Goal: Communication & Community: Ask a question

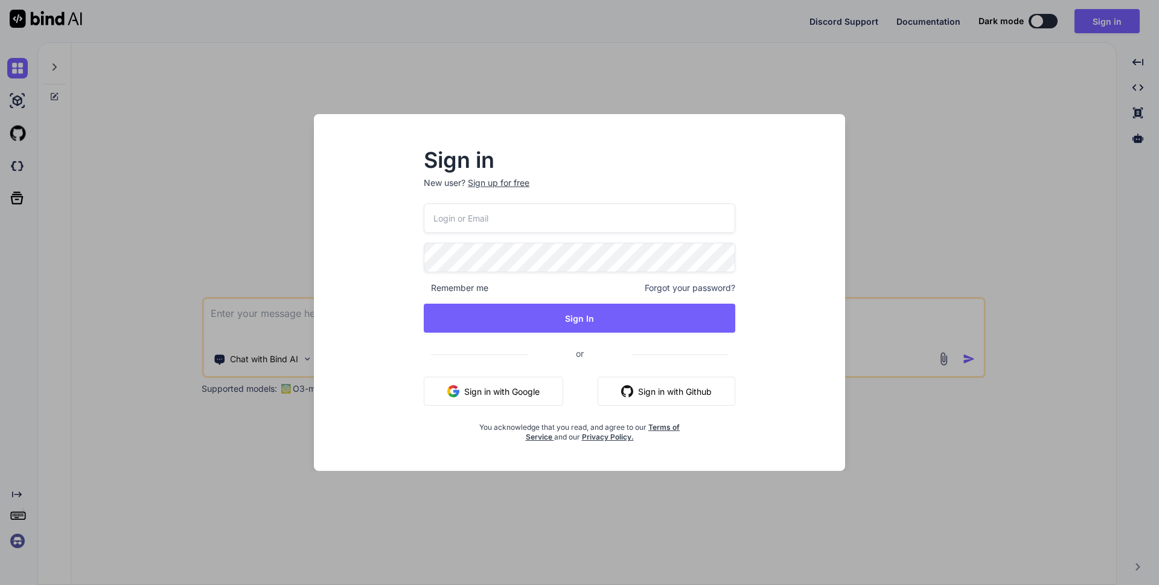
click at [507, 219] on input "email" at bounding box center [580, 218] width 312 height 30
type input "[EMAIL_ADDRESS][DOMAIN_NAME]"
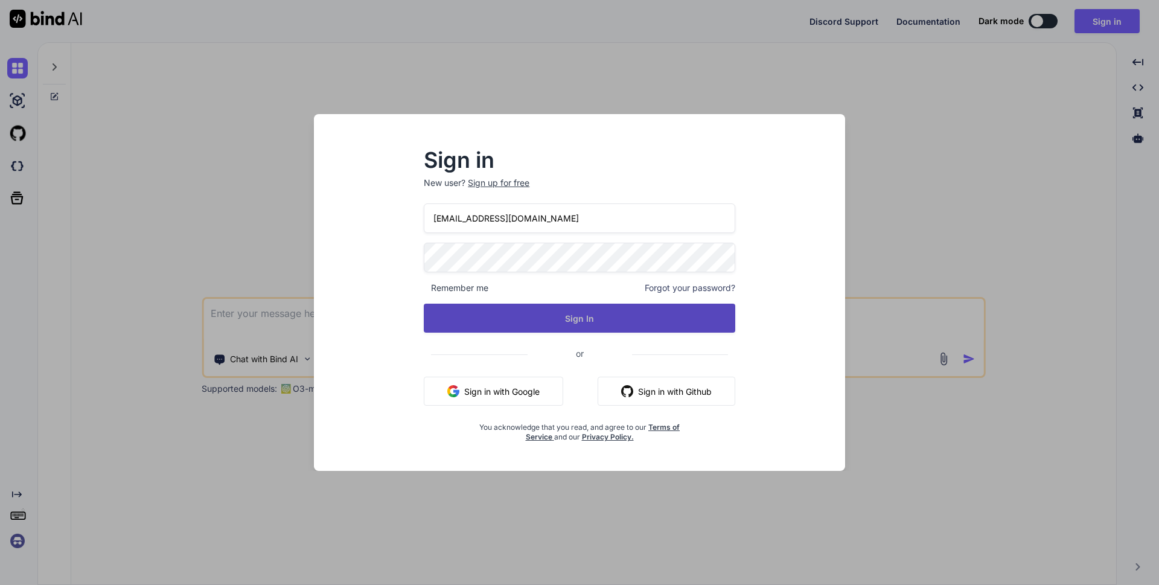
click at [559, 311] on button "Sign In" at bounding box center [580, 318] width 312 height 29
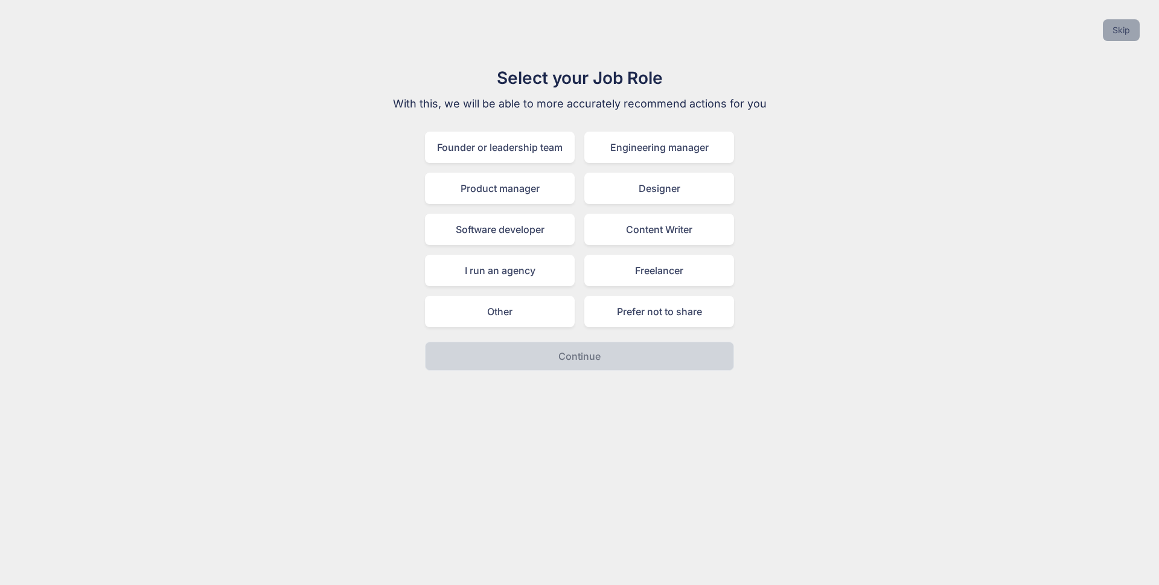
click at [1124, 27] on button "Skip" at bounding box center [1121, 30] width 37 height 22
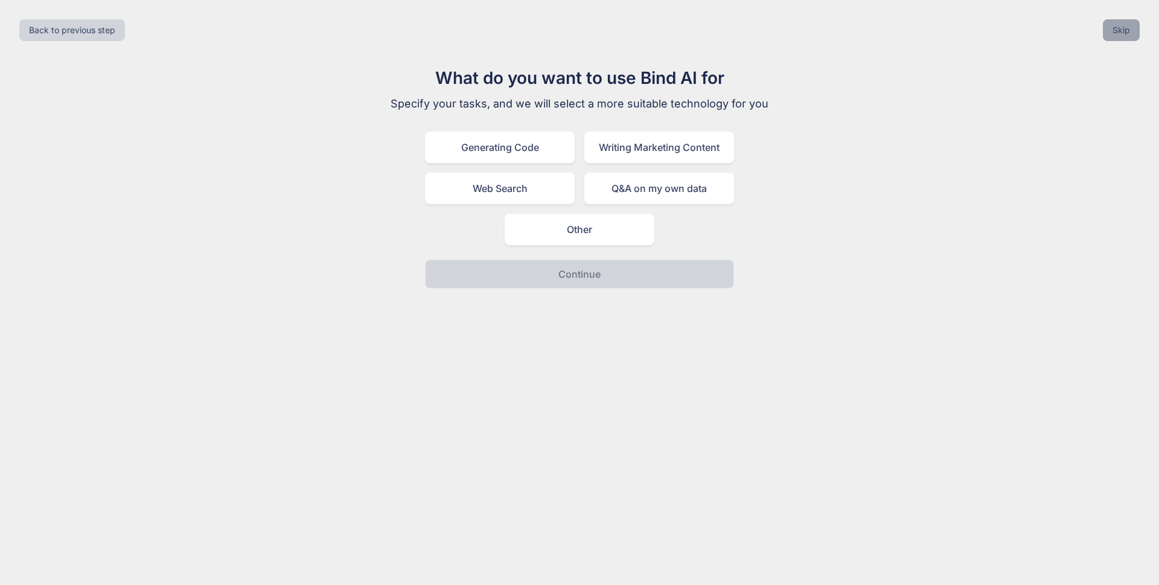
click at [1113, 31] on button "Skip" at bounding box center [1121, 30] width 37 height 22
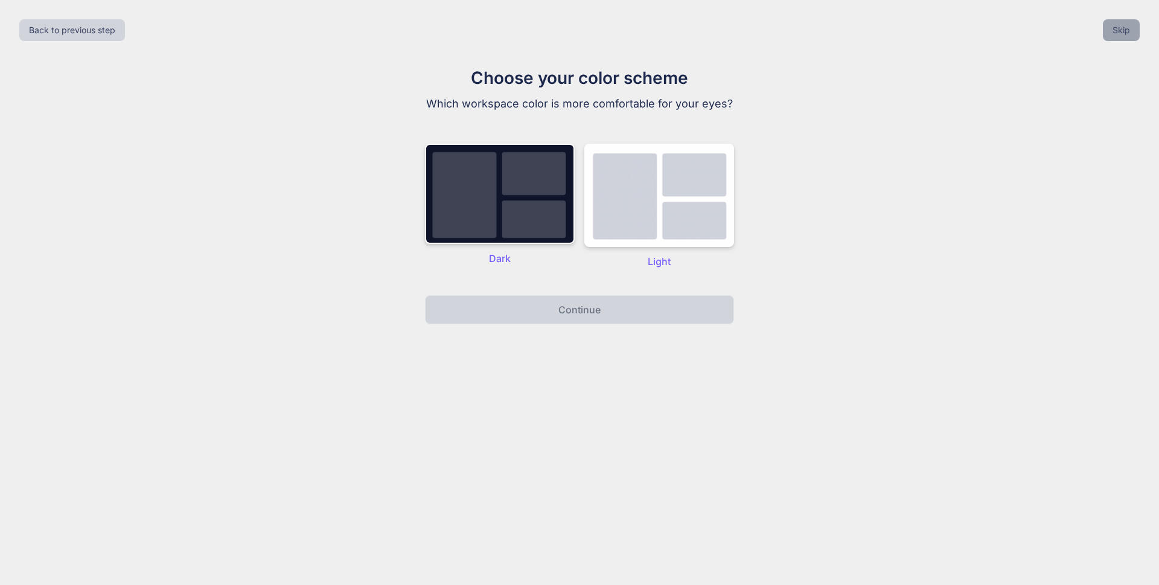
click at [1122, 28] on button "Skip" at bounding box center [1121, 30] width 37 height 22
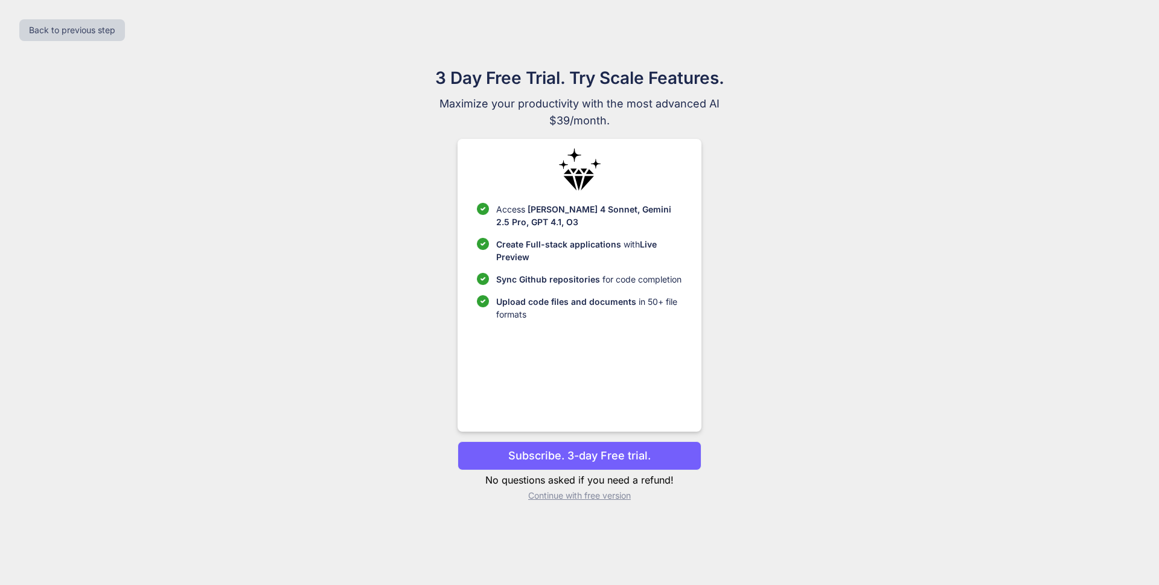
click at [592, 499] on p "Continue with free version" at bounding box center [579, 496] width 243 height 12
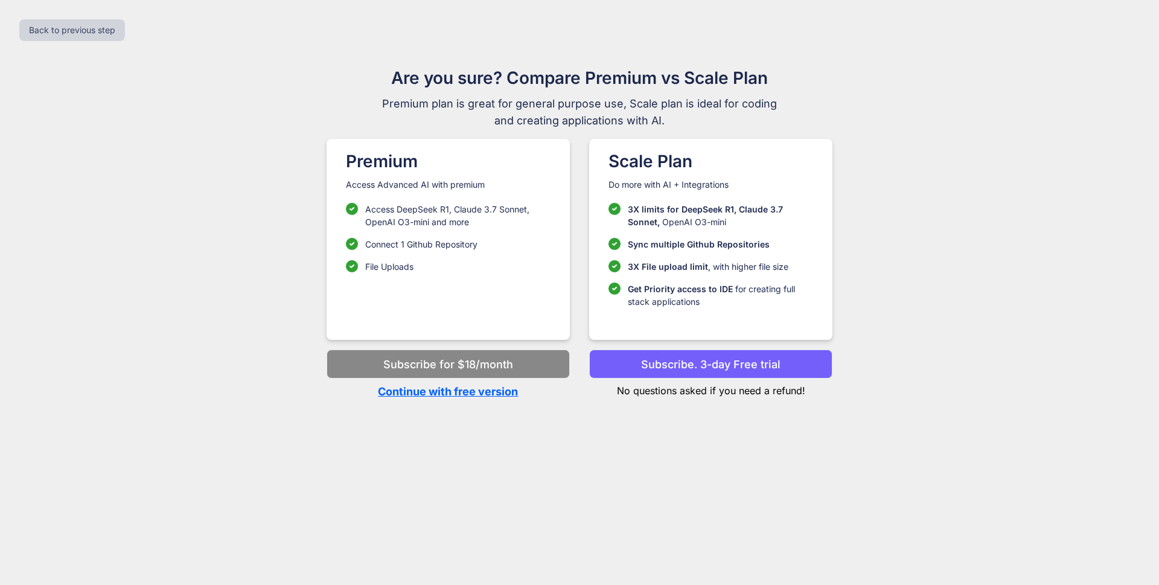
click at [510, 398] on p "Continue with free version" at bounding box center [448, 391] width 243 height 16
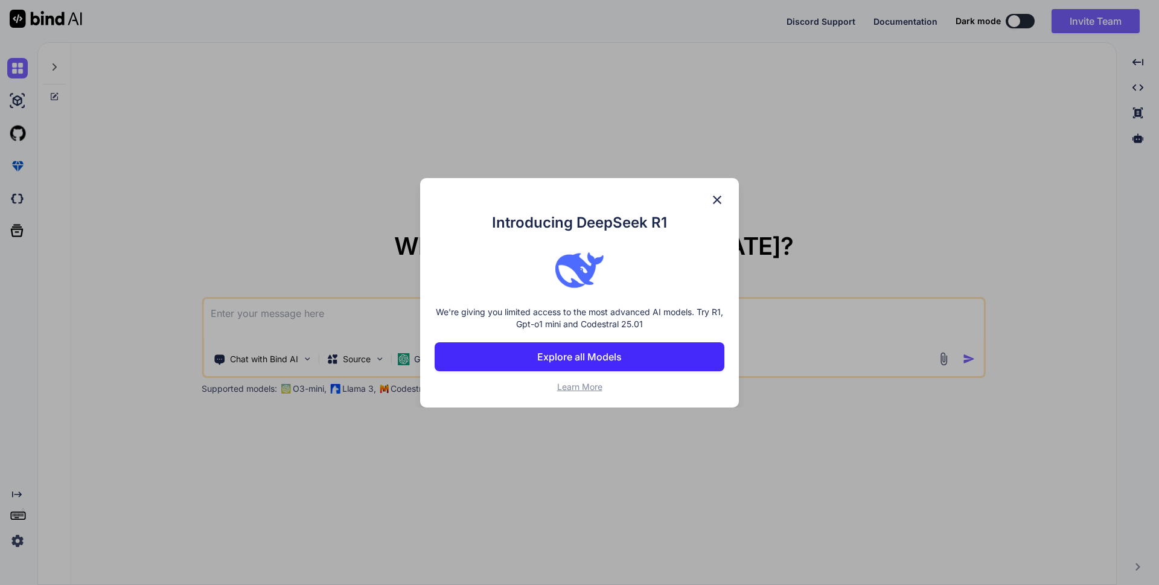
click at [710, 193] on img at bounding box center [717, 200] width 14 height 14
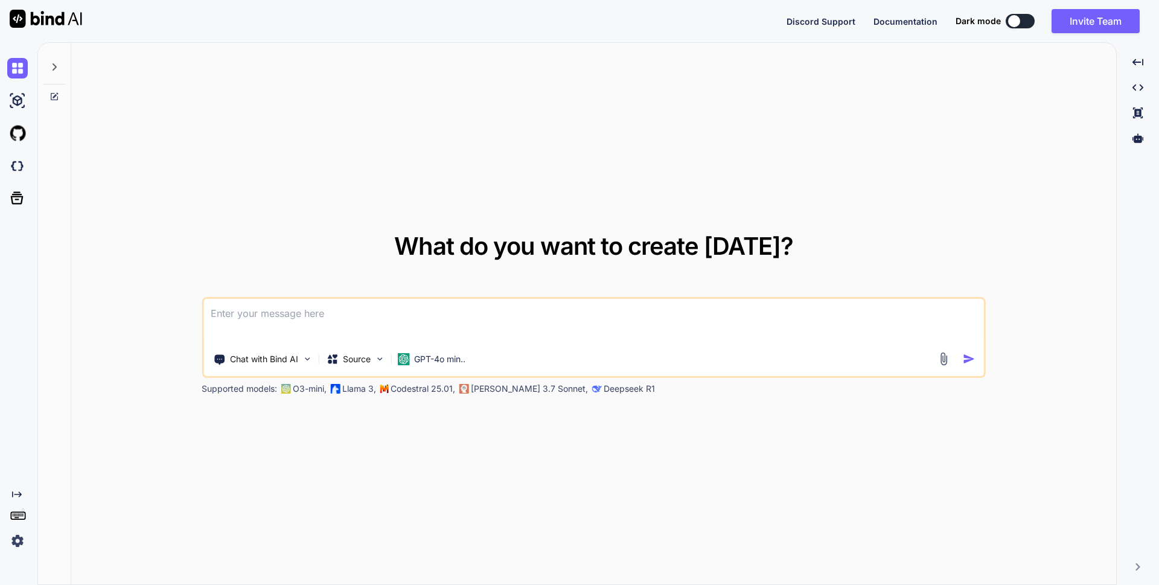
click at [332, 315] on textarea at bounding box center [593, 321] width 781 height 45
type textarea "x"
type textarea "a"
type textarea "x"
type textarea "ab"
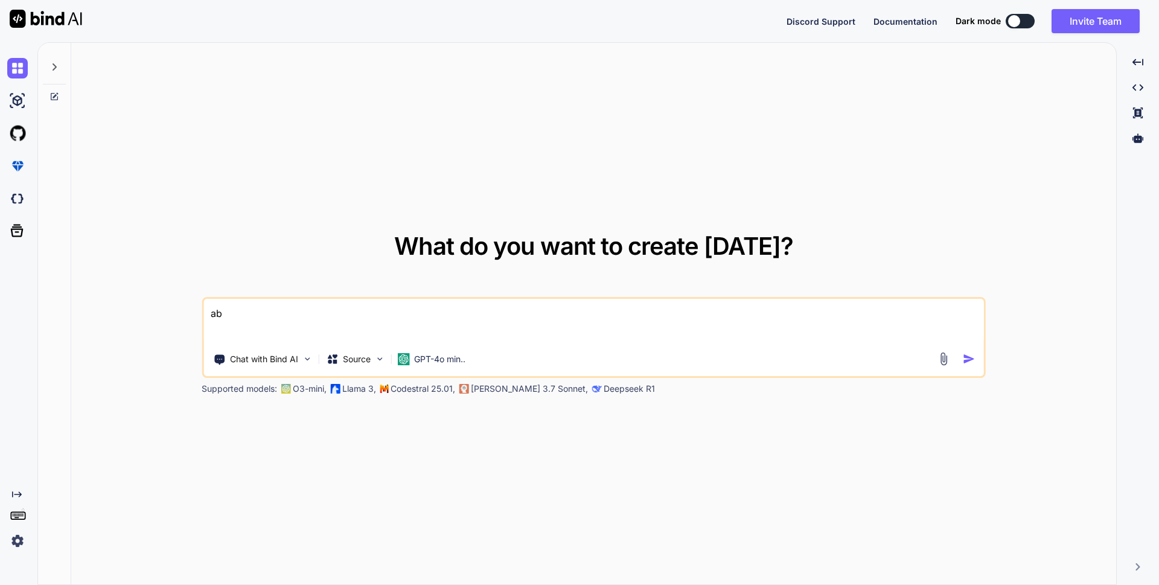
type textarea "x"
type textarea "abo"
type textarea "x"
type textarea "abou"
type textarea "x"
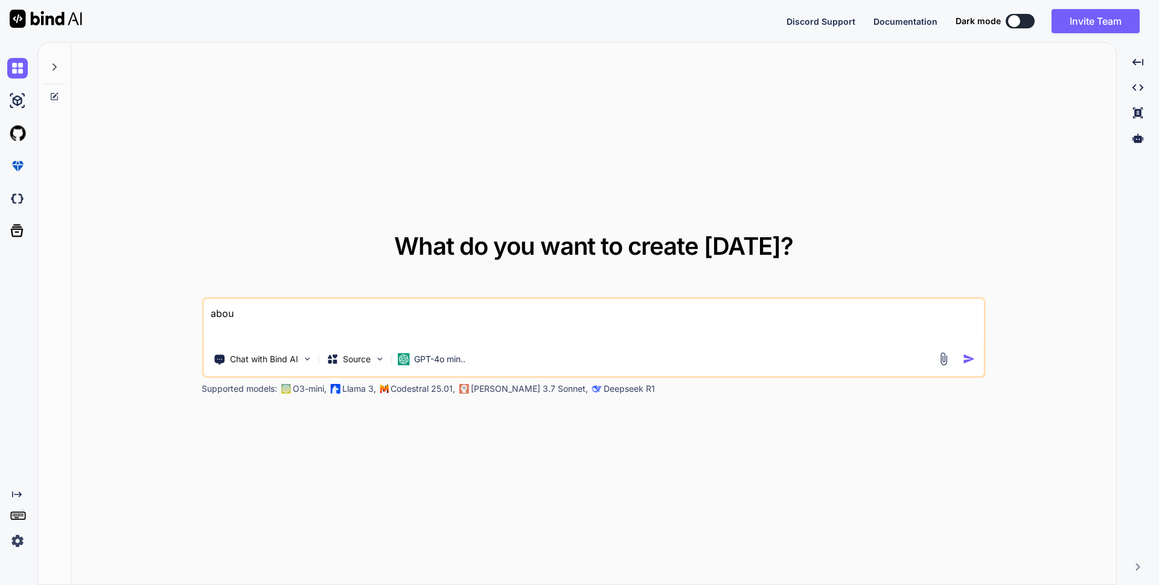
type textarea "about"
type textarea "x"
type textarea "about"
type textarea "x"
type textarea "about n"
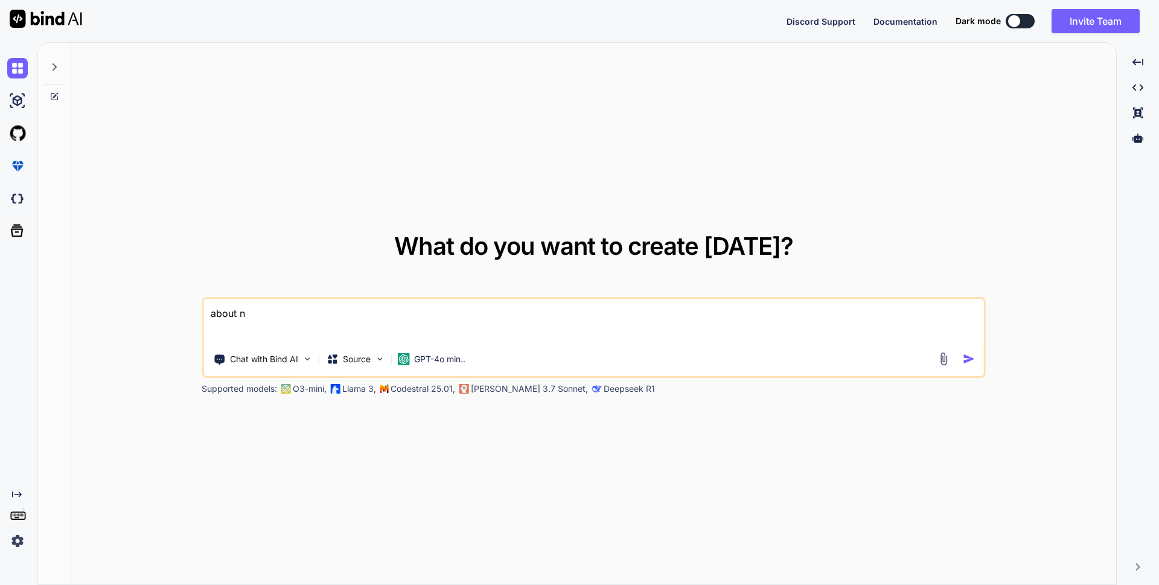
type textarea "x"
type textarea "about no"
type textarea "x"
type textarea "about nod"
type textarea "x"
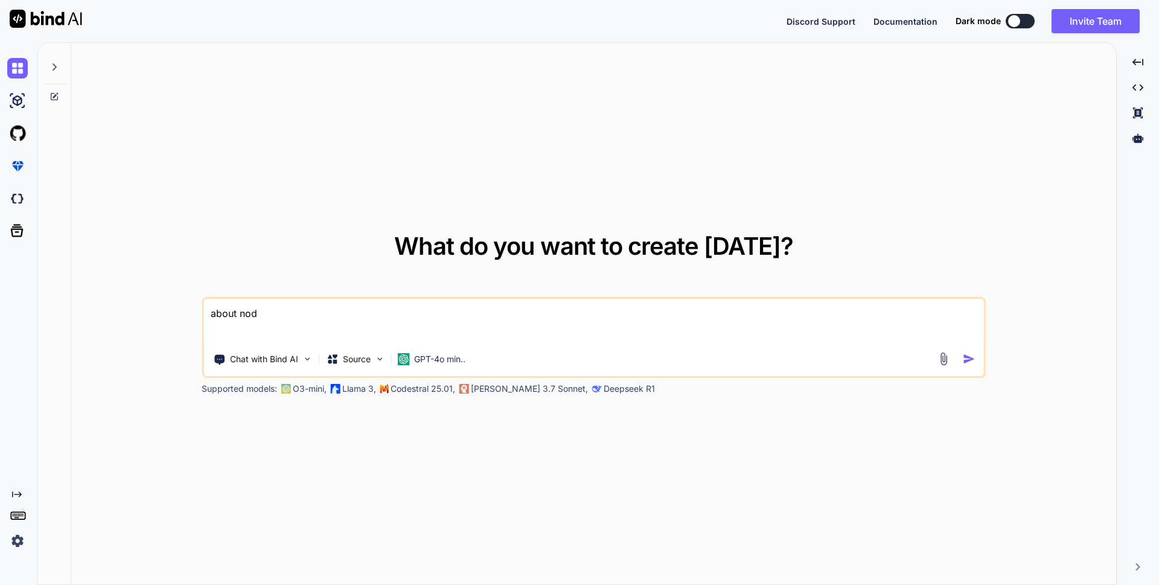
type textarea "about node"
type textarea "x"
type textarea "about node"
type textarea "x"
type textarea "about node j"
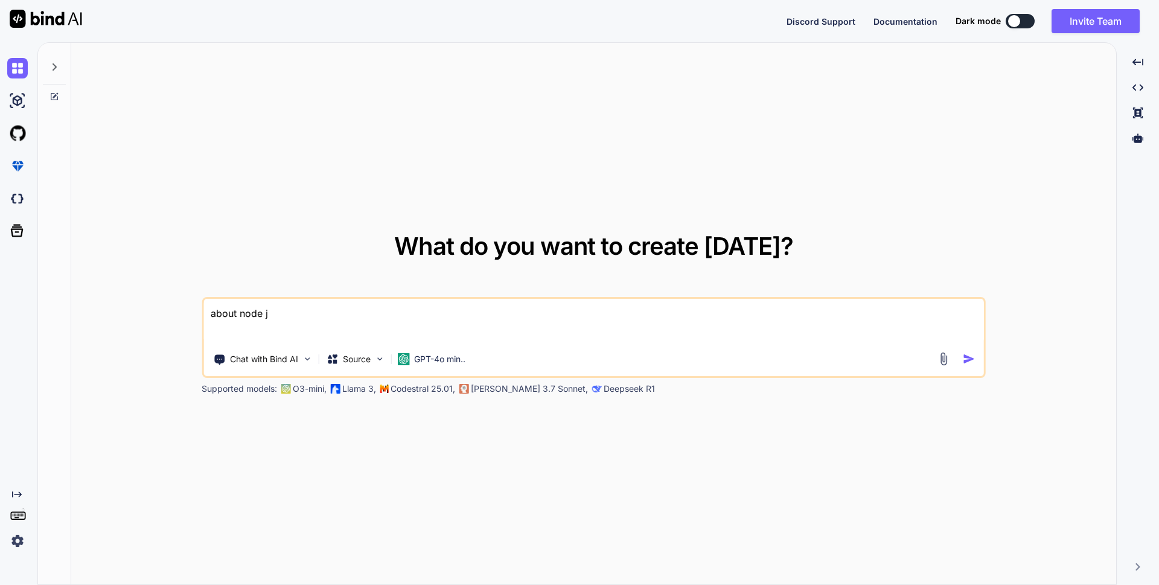
type textarea "x"
type textarea "about node js"
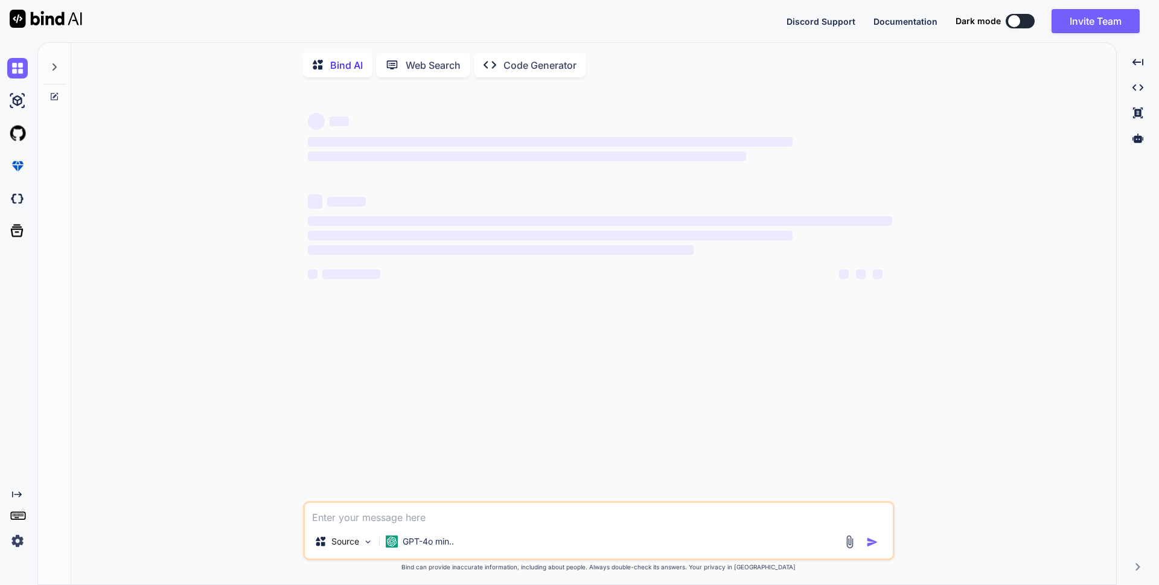
type textarea "x"
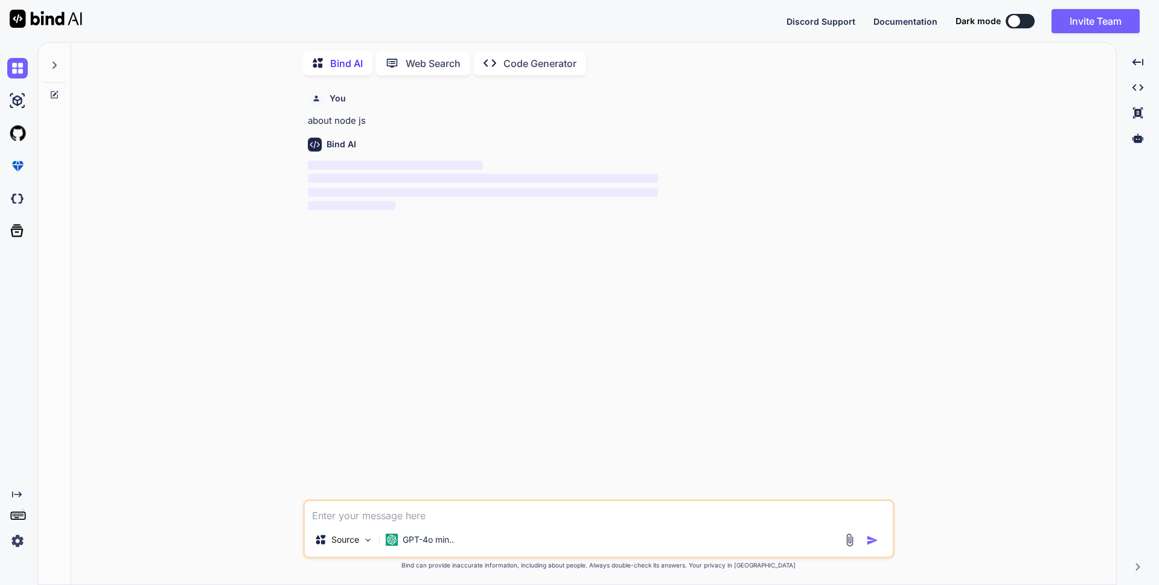
scroll to position [5, 0]
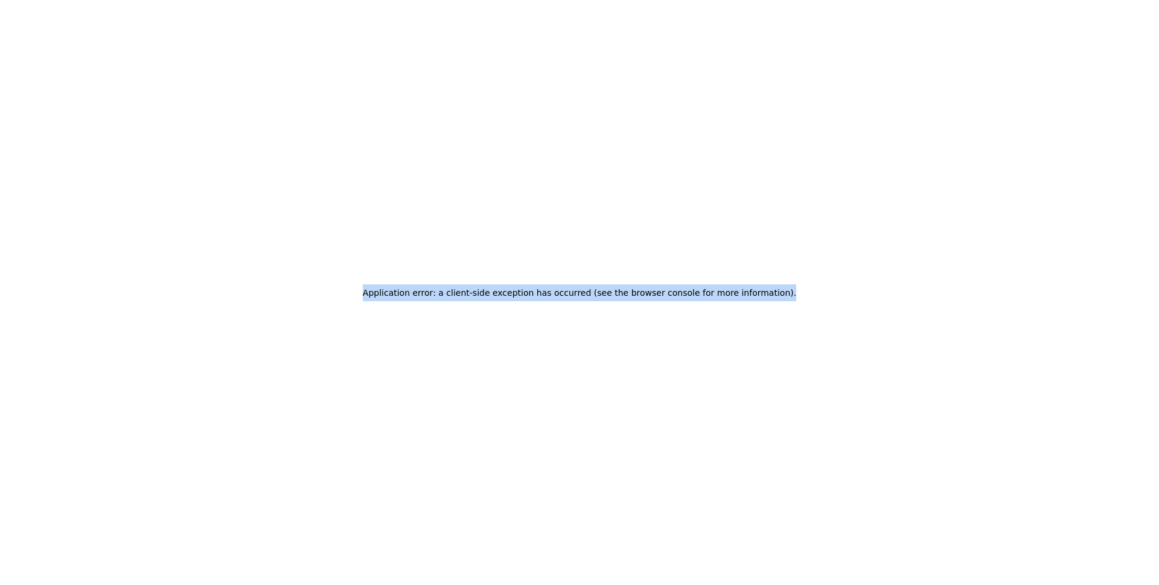
drag, startPoint x: 790, startPoint y: 296, endPoint x: 357, endPoint y: 272, distance: 433.0
click at [357, 272] on div "Application error: a client-side exception has occurred (see the browser consol…" at bounding box center [579, 292] width 1159 height 585
